Goal: Task Accomplishment & Management: Manage account settings

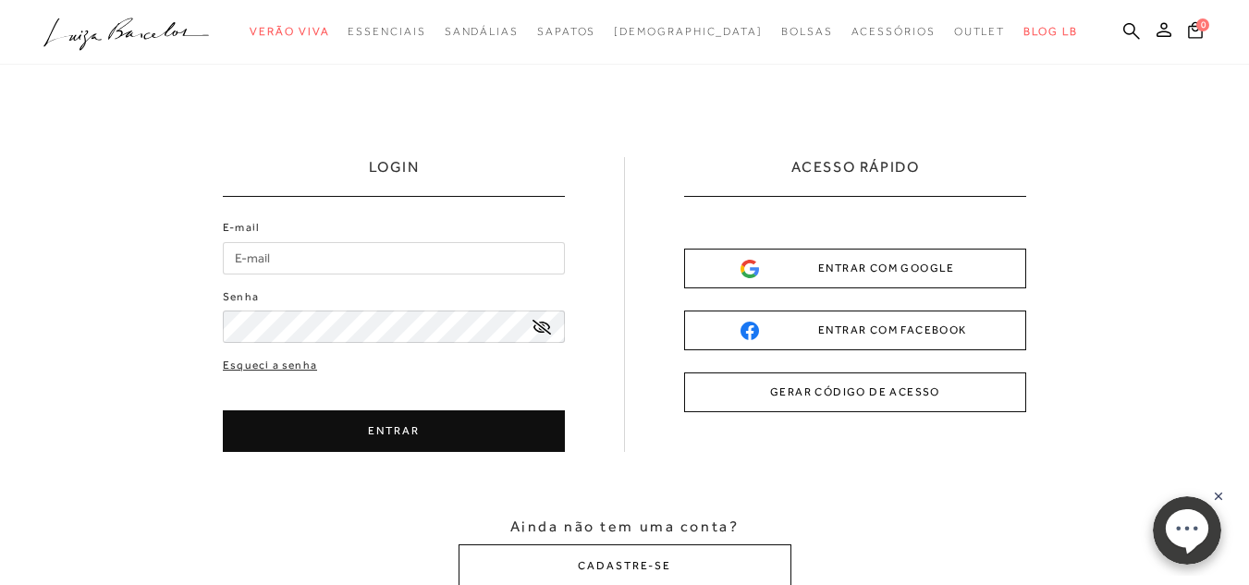
click at [282, 262] on input "E-mail" at bounding box center [394, 258] width 342 height 32
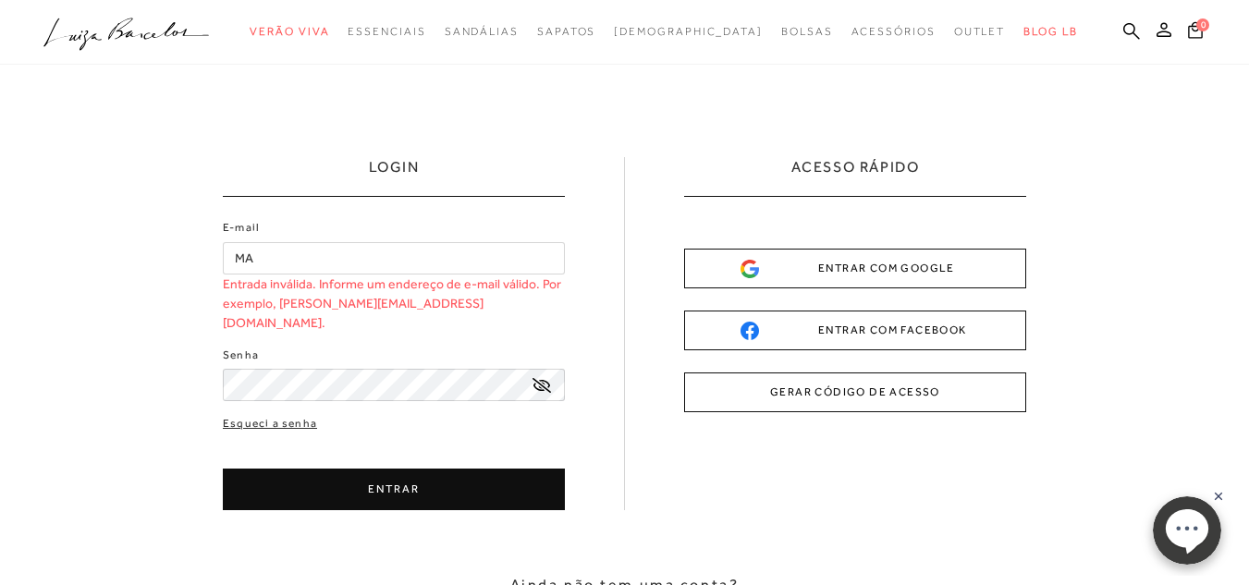
type input "M"
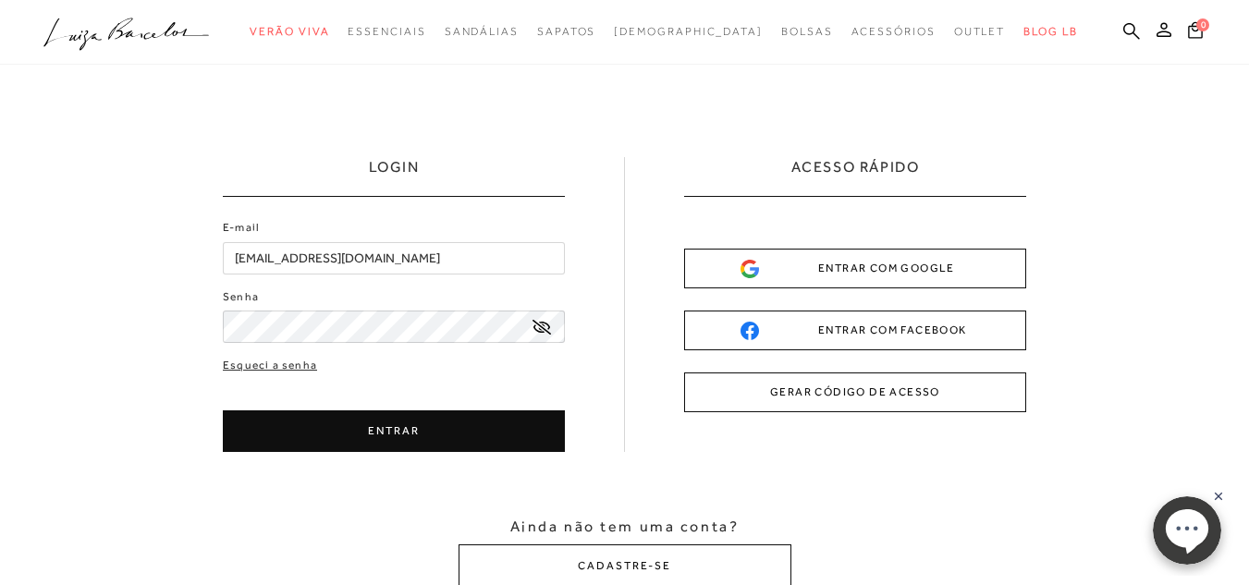
type input "[EMAIL_ADDRESS][DOMAIN_NAME]"
click at [541, 327] on icon at bounding box center [541, 327] width 18 height 15
click at [425, 433] on button "ENTRAR" at bounding box center [394, 431] width 342 height 42
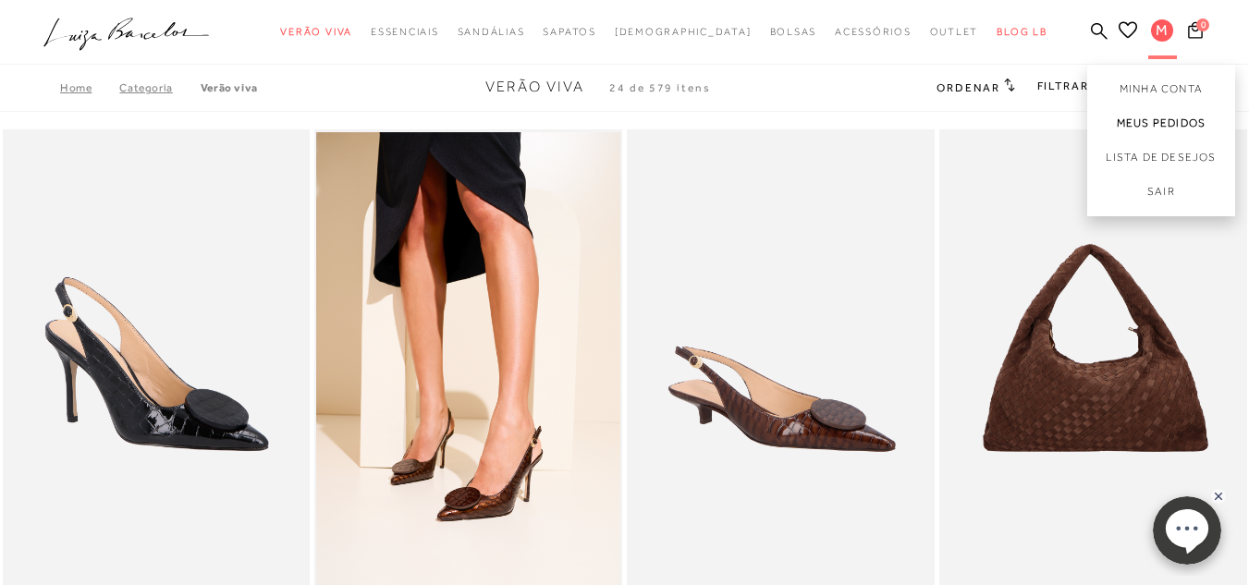
click at [1141, 133] on link "Meus Pedidos" at bounding box center [1161, 123] width 148 height 34
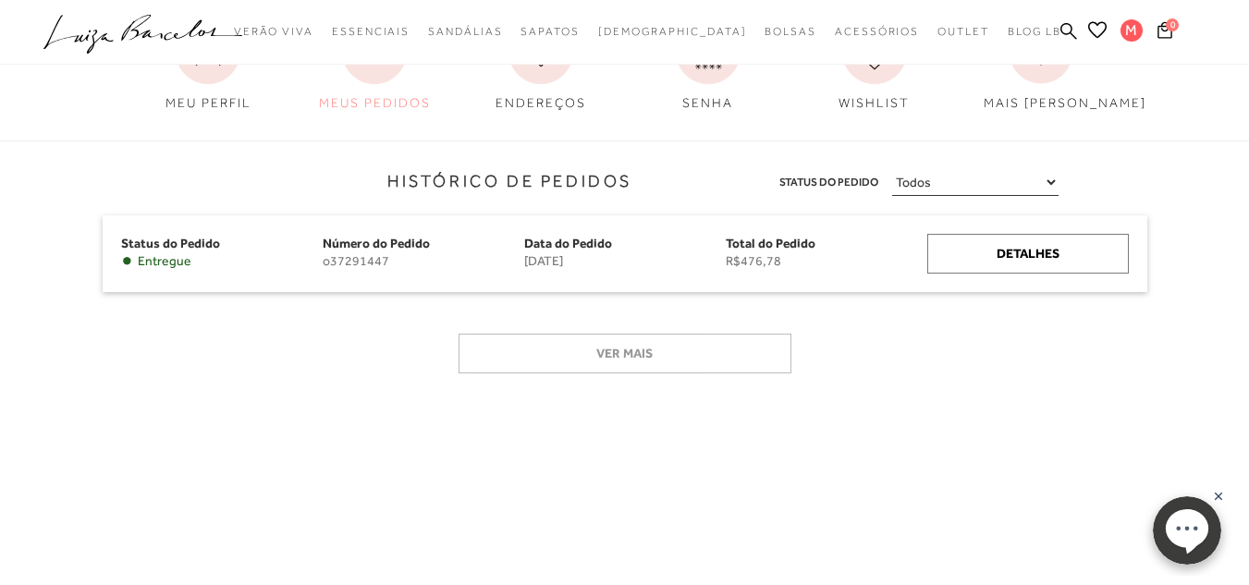
scroll to position [286, 0]
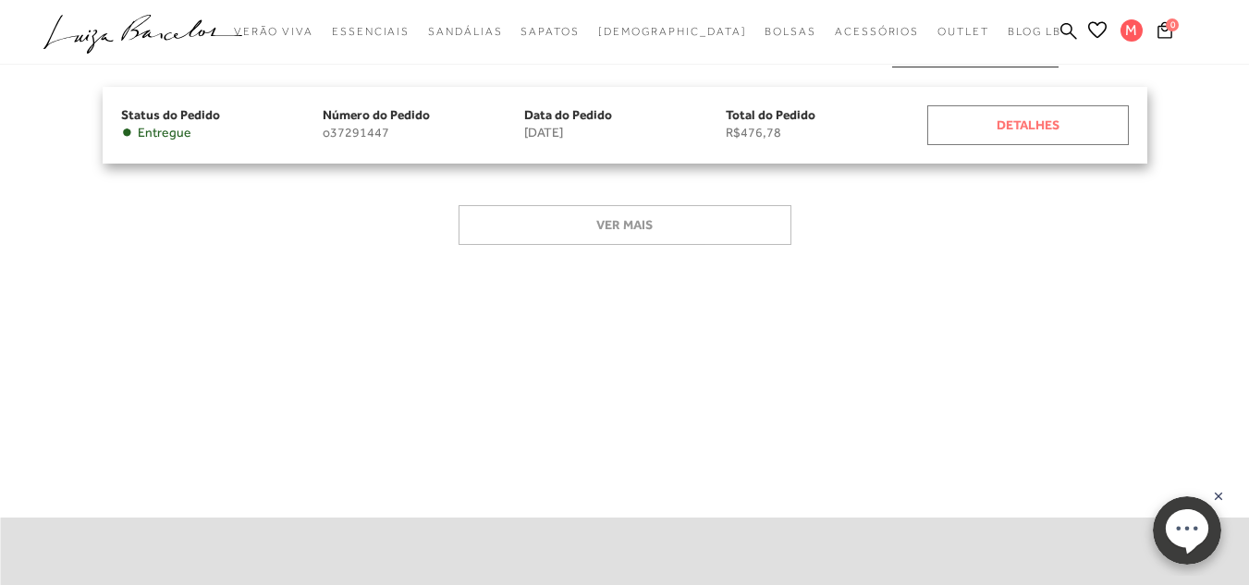
click at [1038, 133] on div "Detalhes" at bounding box center [1027, 125] width 201 height 40
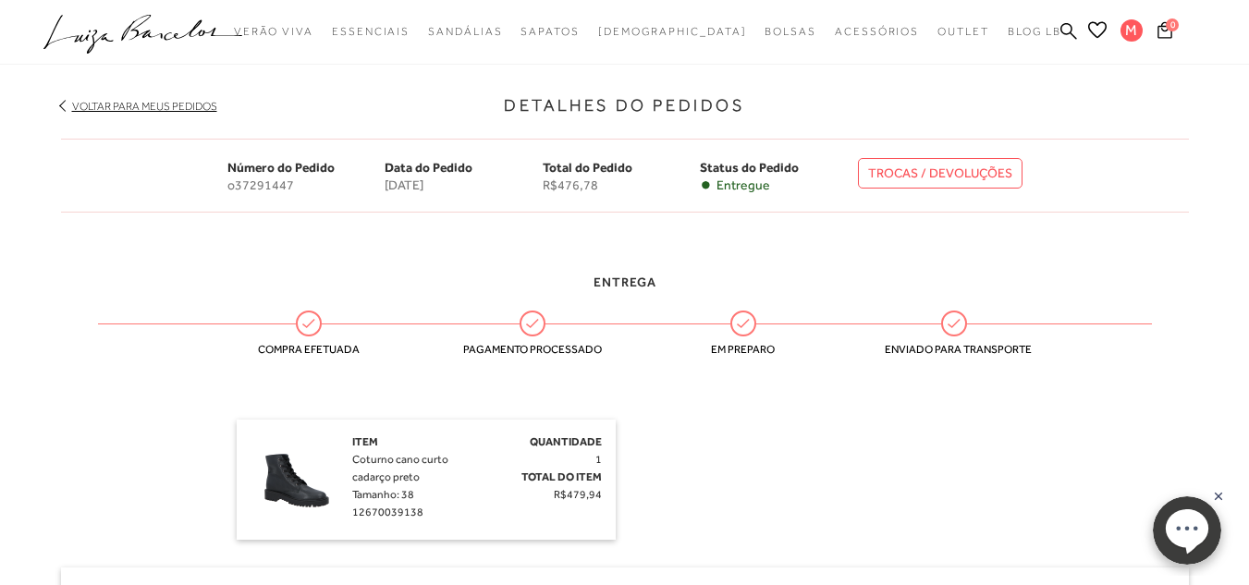
scroll to position [196, 0]
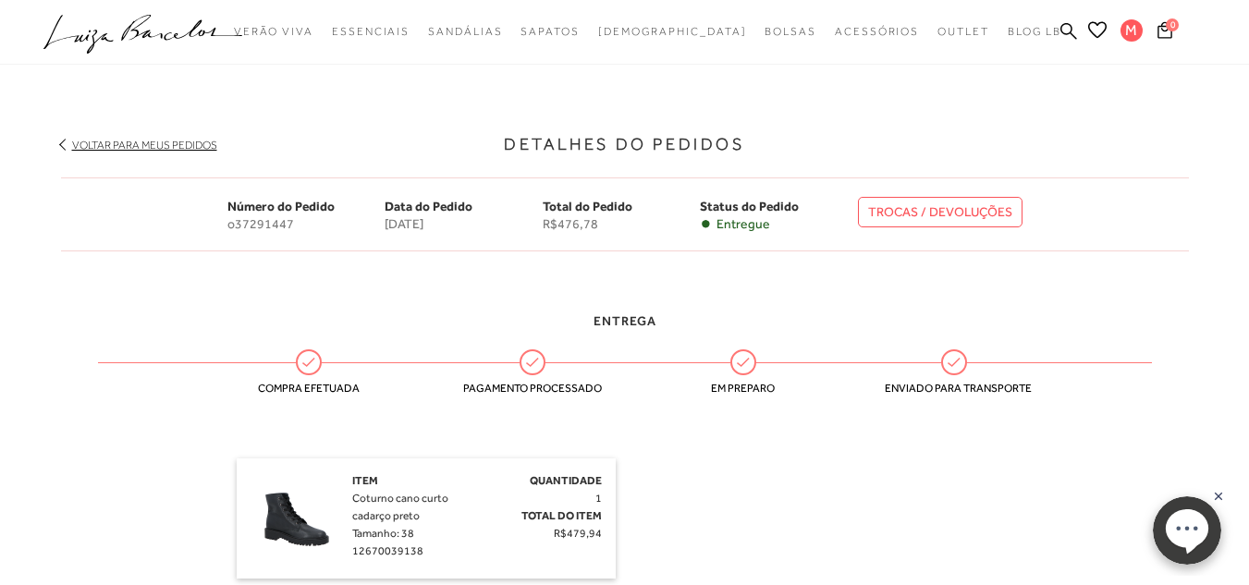
click at [974, 206] on link "TROCAS / DEVOLUÇÕES" at bounding box center [940, 212] width 165 height 31
click at [1165, 28] on icon at bounding box center [1164, 30] width 15 height 18
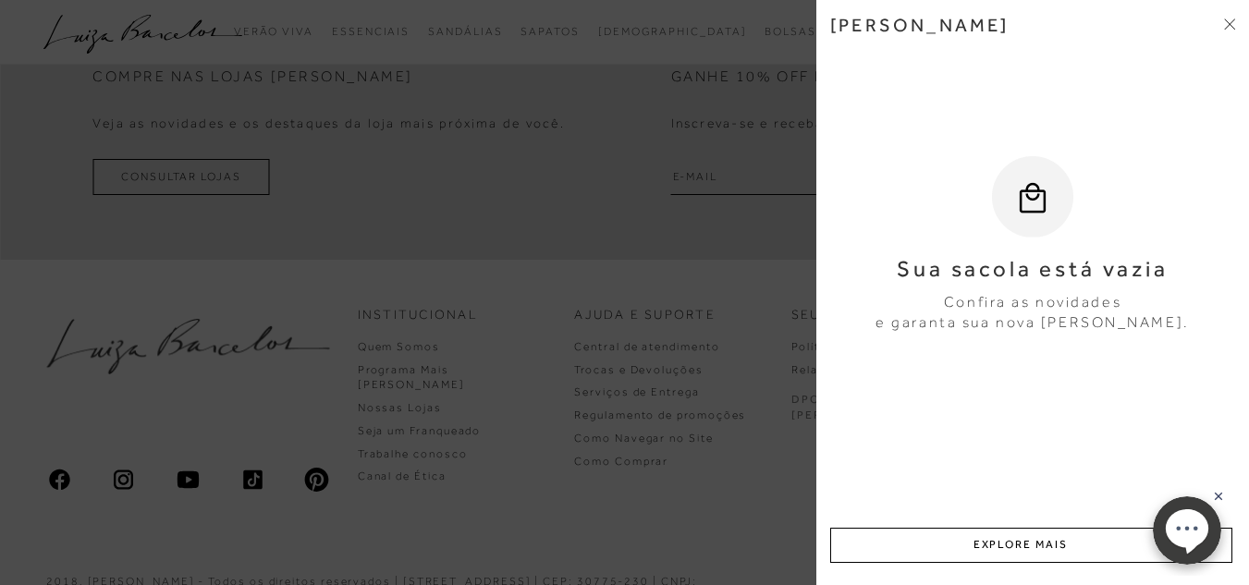
scroll to position [0, 0]
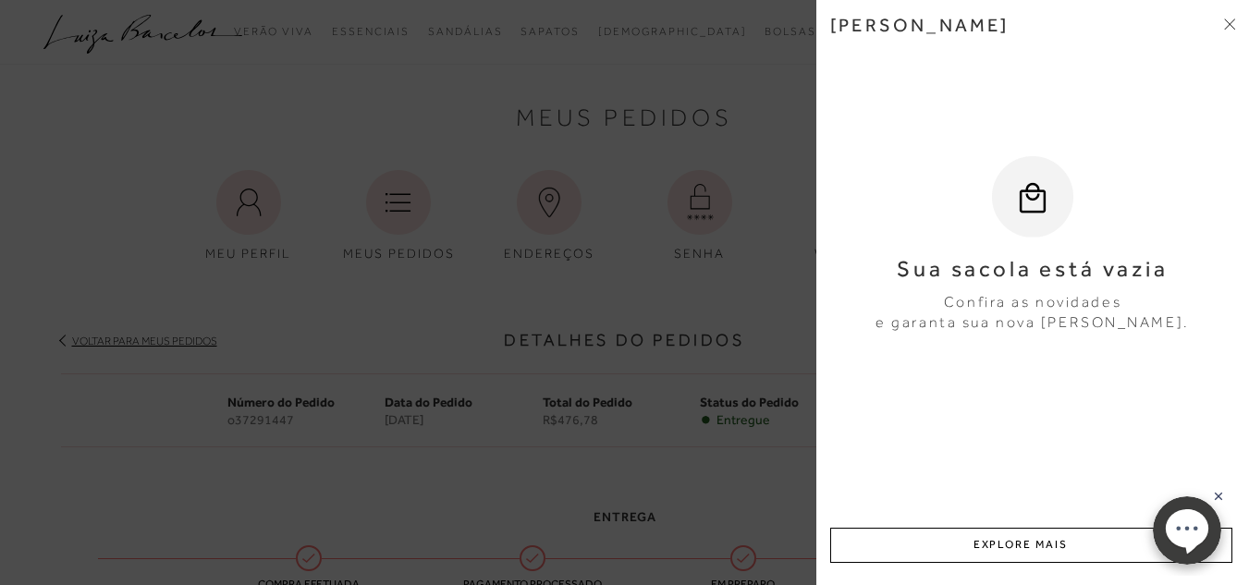
click at [1232, 18] on icon at bounding box center [1229, 23] width 11 height 11
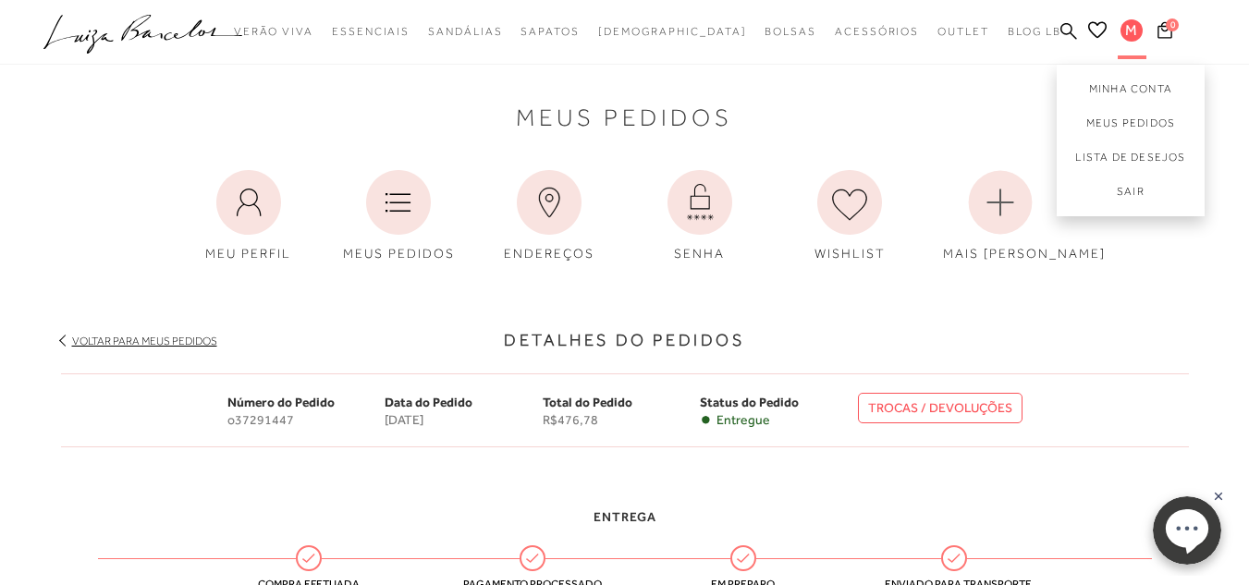
click at [1134, 25] on span "M" at bounding box center [1131, 30] width 22 height 22
click at [1120, 196] on link "Sair" at bounding box center [1130, 196] width 148 height 42
